Goal: Task Accomplishment & Management: Use online tool/utility

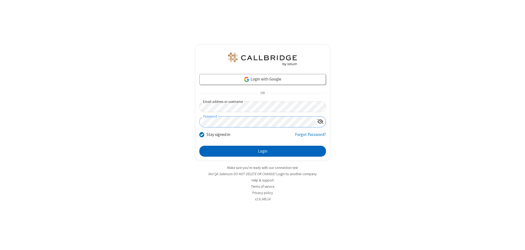
click at [262, 151] on button "Login" at bounding box center [262, 151] width 127 height 11
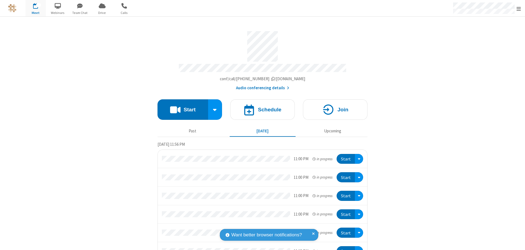
click at [180, 107] on button "Start" at bounding box center [182, 110] width 51 height 21
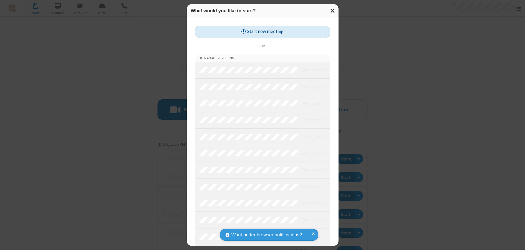
click at [262, 32] on button "Start new meeting" at bounding box center [262, 32] width 135 height 12
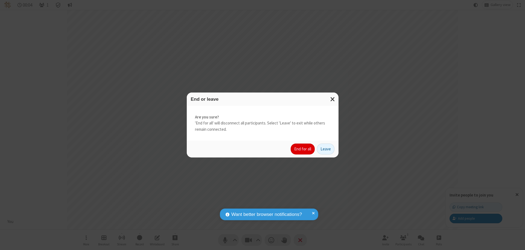
click at [303, 149] on button "End for all" at bounding box center [303, 149] width 24 height 11
